Goal: Task Accomplishment & Management: Use online tool/utility

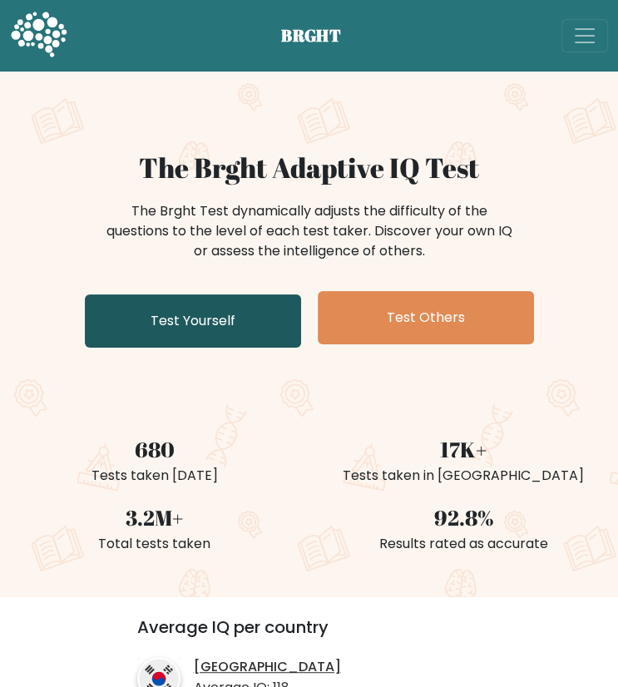
click at [222, 308] on link "Test Yourself" at bounding box center [193, 320] width 216 height 53
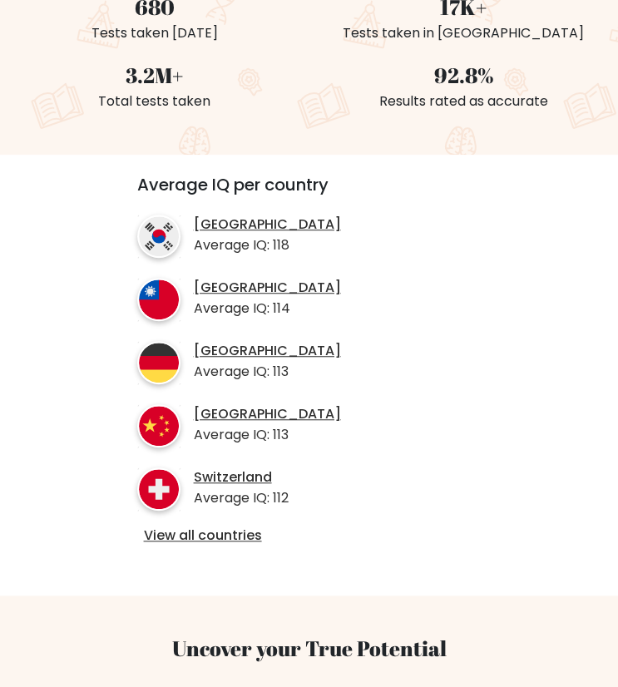
scroll to position [449, 0]
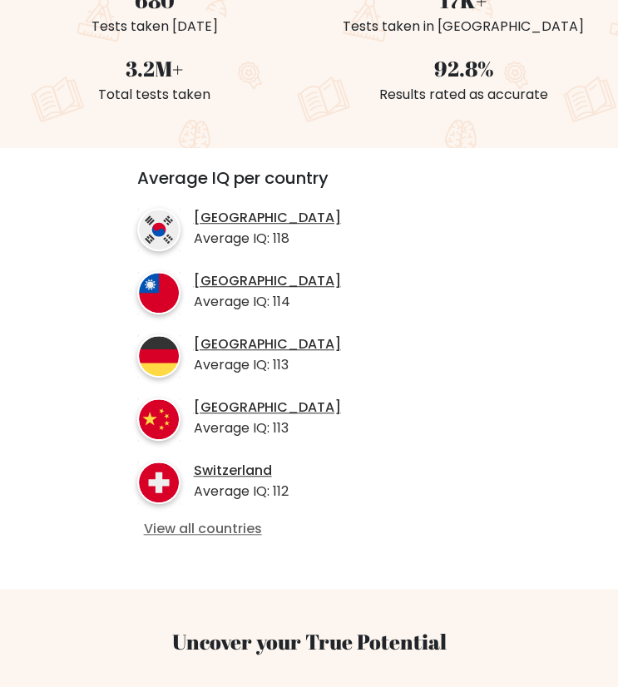
click at [210, 526] on link "View all countries" at bounding box center [309, 528] width 331 height 17
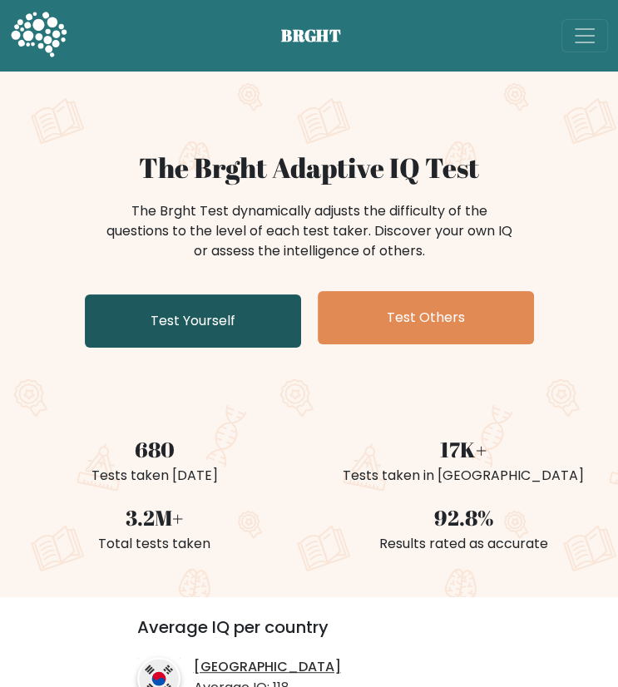
drag, startPoint x: 211, startPoint y: 350, endPoint x: 214, endPoint y: 327, distance: 23.5
click at [214, 327] on div "The Brght Adaptive IQ Test The Brght Test dynamically adjusts the difficulty of…" at bounding box center [309, 252] width 618 height 203
click at [214, 327] on link "Test Yourself" at bounding box center [193, 320] width 216 height 53
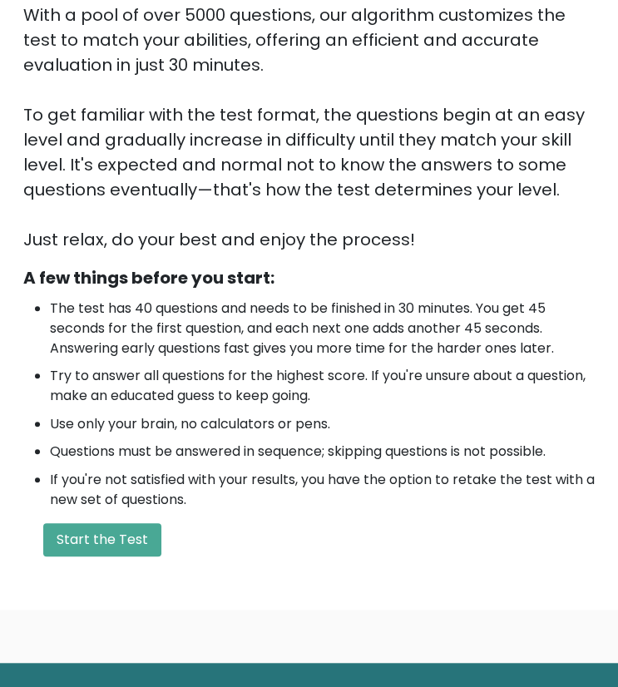
scroll to position [263, 0]
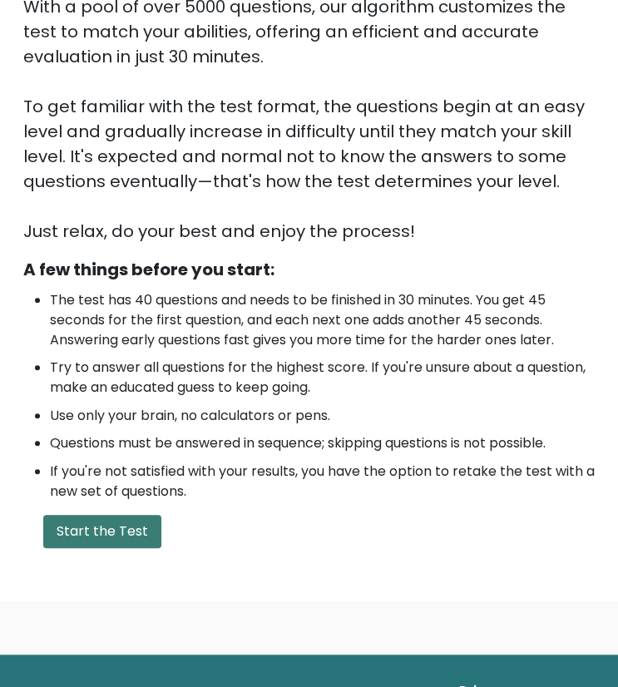
click at [139, 529] on button "Start the Test" at bounding box center [102, 530] width 118 height 33
click at [98, 528] on button "Start the Test" at bounding box center [102, 530] width 118 height 33
